Goal: Information Seeking & Learning: Learn about a topic

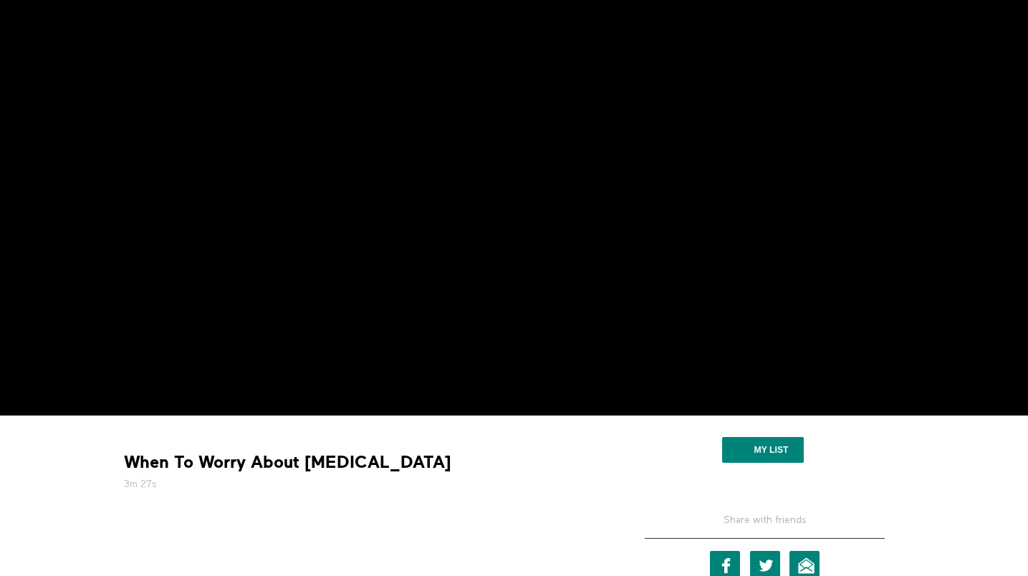
scroll to position [112, 0]
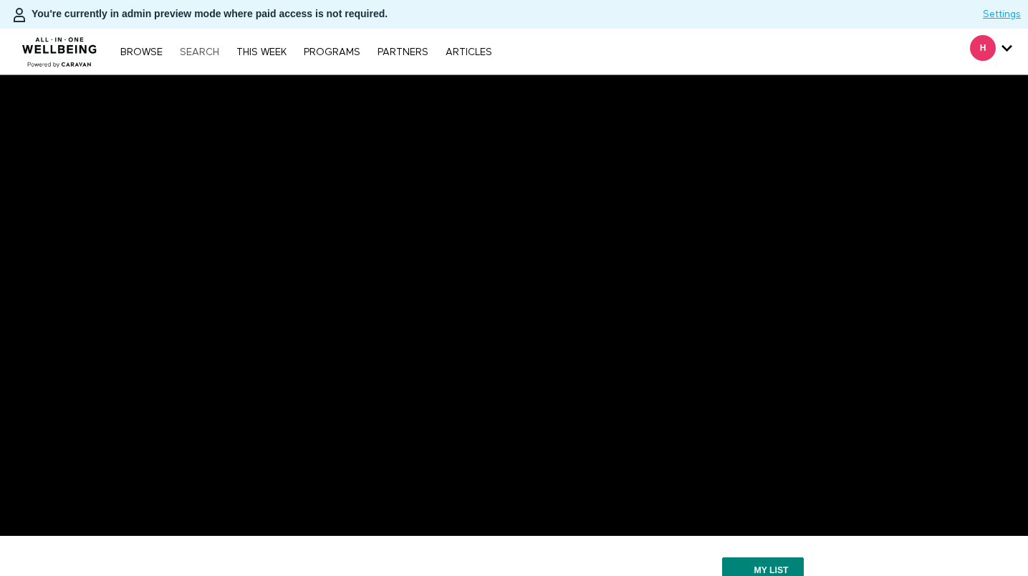
click at [211, 55] on link "Search" at bounding box center [200, 52] width 54 height 10
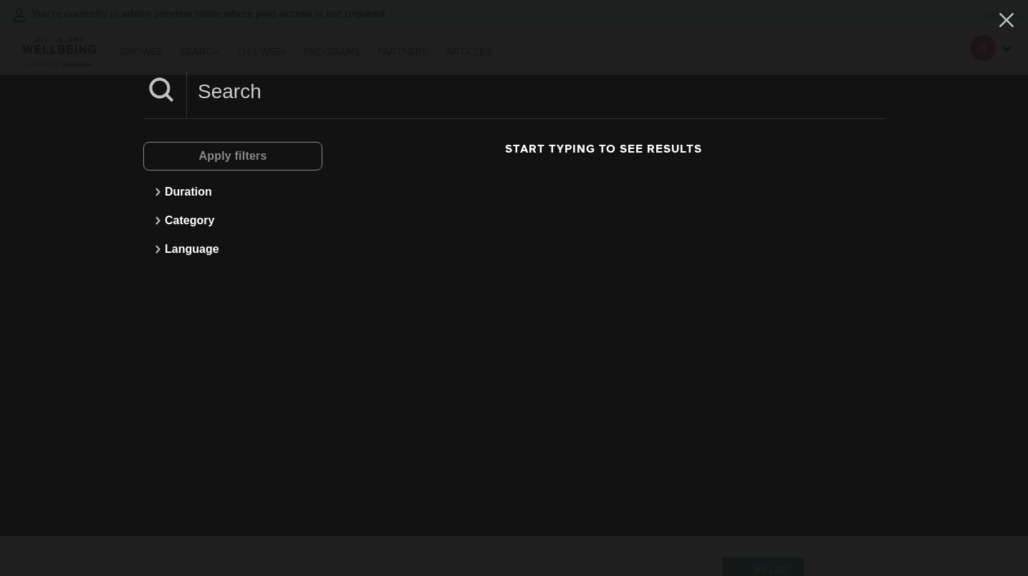
click at [395, 93] on input at bounding box center [536, 91] width 698 height 39
type input "a"
type input "P"
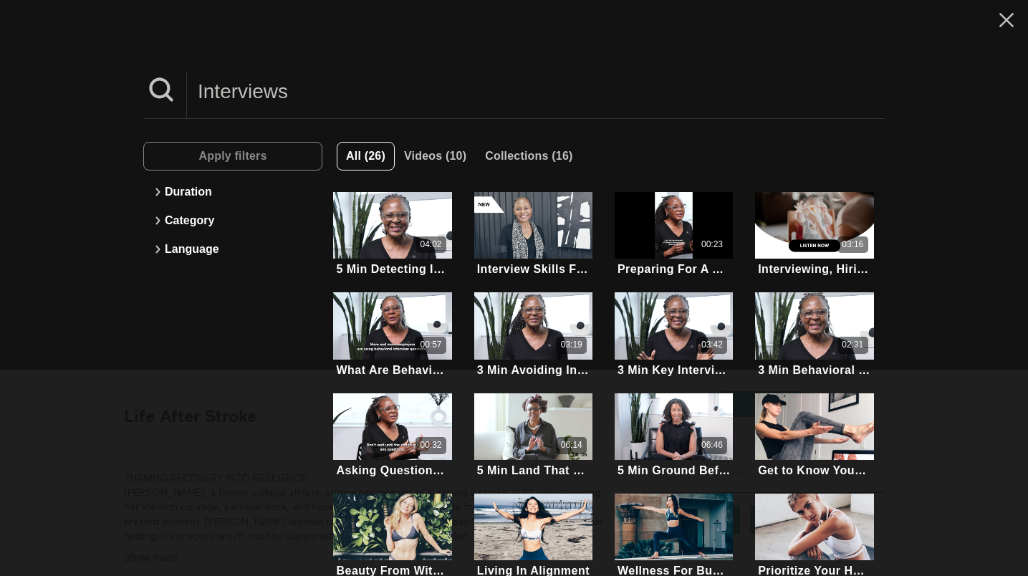
drag, startPoint x: 314, startPoint y: 99, endPoint x: 218, endPoint y: 99, distance: 96.0
click at [218, 99] on input "Interviews" at bounding box center [536, 91] width 698 height 39
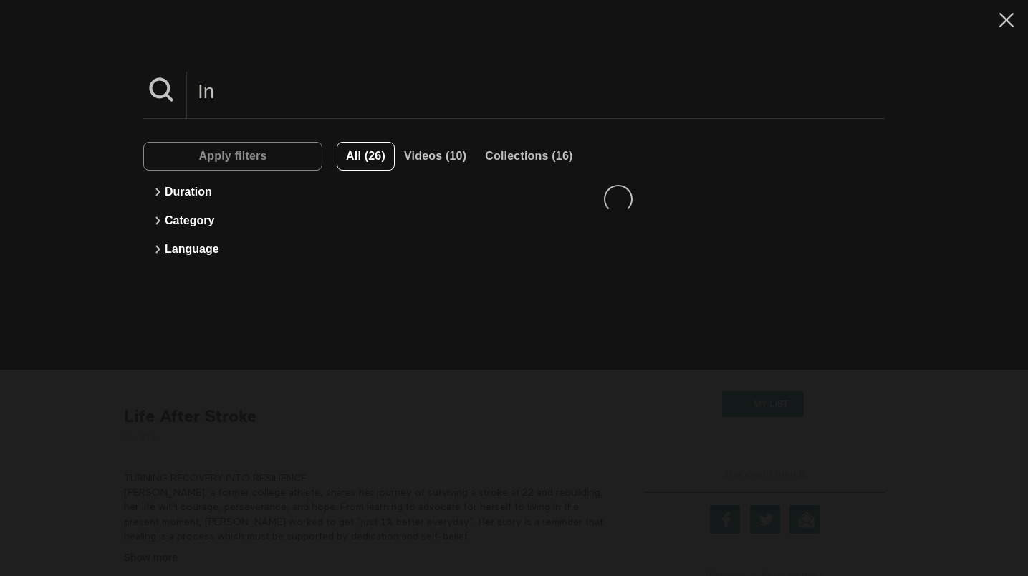
type input "I"
type input "[MEDICAL_DATA]"
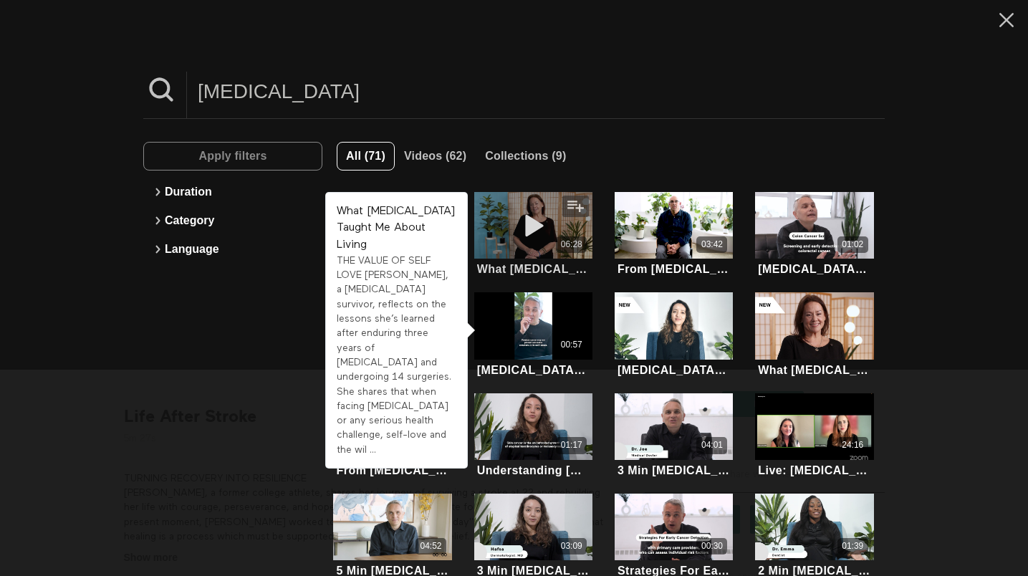
click at [559, 241] on div "06:28" at bounding box center [571, 244] width 31 height 16
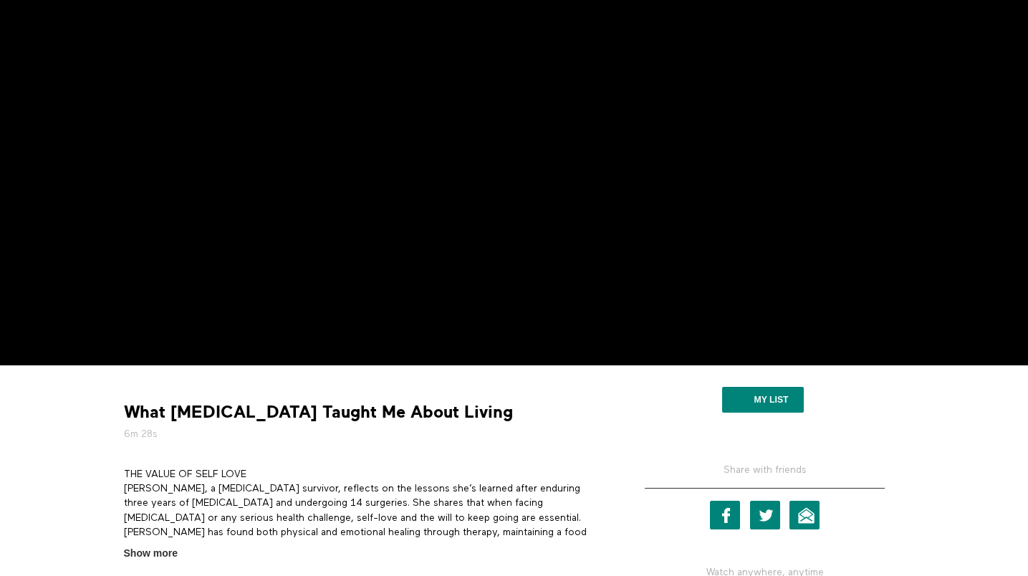
scroll to position [165, 0]
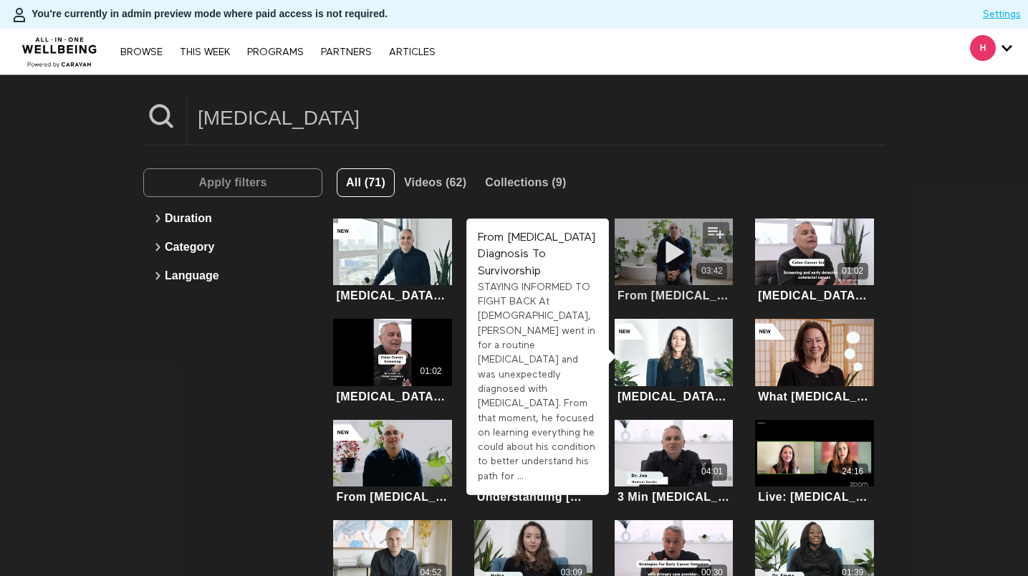
click at [673, 236] on div "03:42" at bounding box center [673, 251] width 119 height 67
